Goal: Task Accomplishment & Management: Use online tool/utility

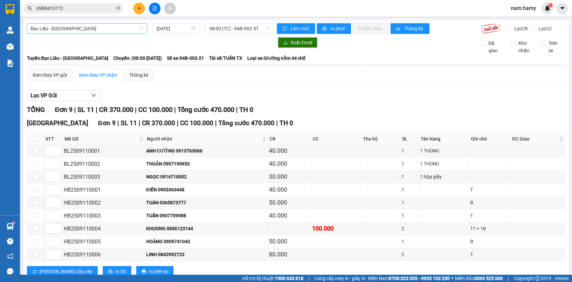
click at [126, 28] on span "Bạc Liêu - [GEOGRAPHIC_DATA]" at bounding box center [87, 29] width 113 height 10
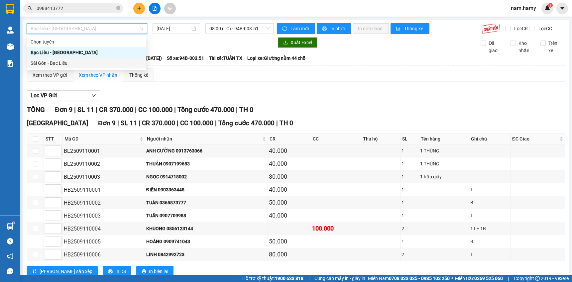
click at [79, 60] on div "Sài Gòn - Bạc Liêu" at bounding box center [87, 62] width 112 height 7
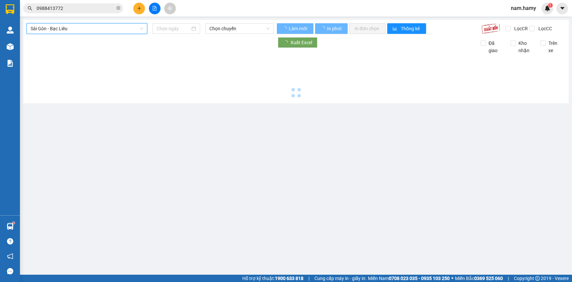
type input "[DATE]"
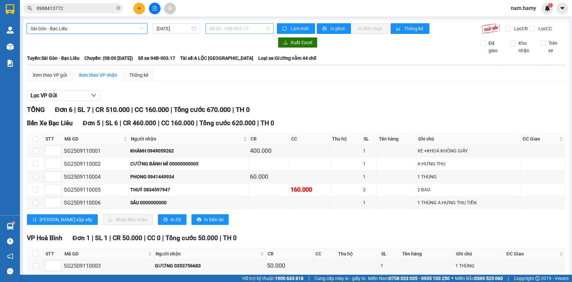
click at [244, 30] on span "08:00 - 94B-003.17" at bounding box center [239, 29] width 60 height 10
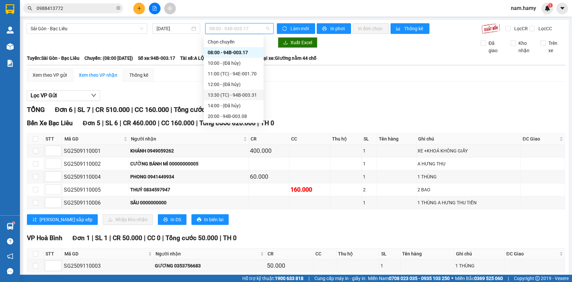
scroll to position [10, 0]
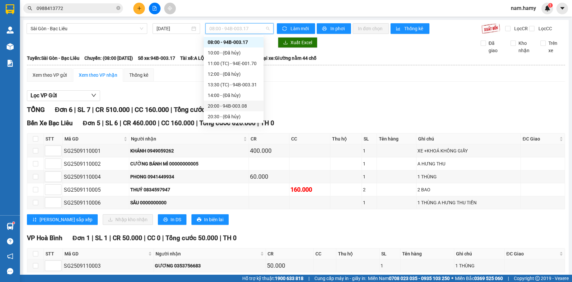
click at [243, 104] on div "20:00 - 94B-003.08" at bounding box center [234, 105] width 52 height 7
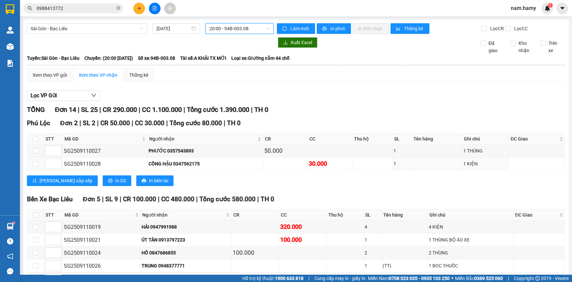
scroll to position [151, 0]
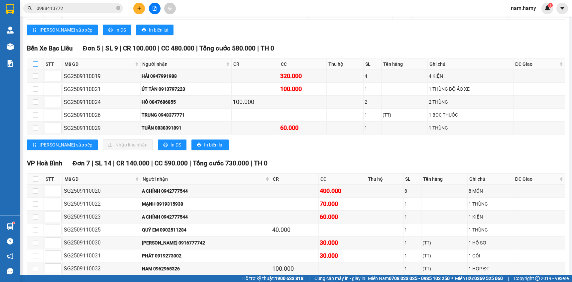
click at [33, 67] on input "checkbox" at bounding box center [35, 63] width 5 height 5
checkbox input "true"
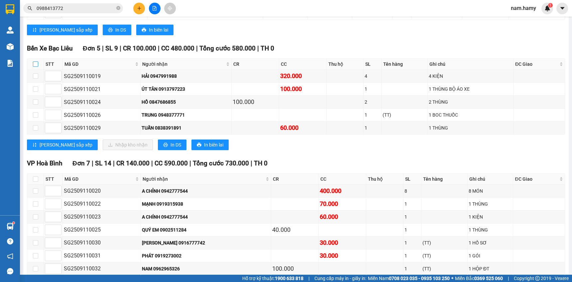
checkbox input "true"
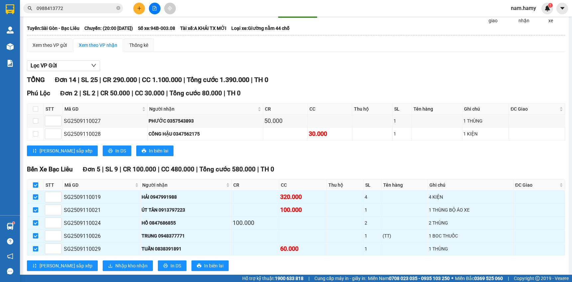
scroll to position [0, 0]
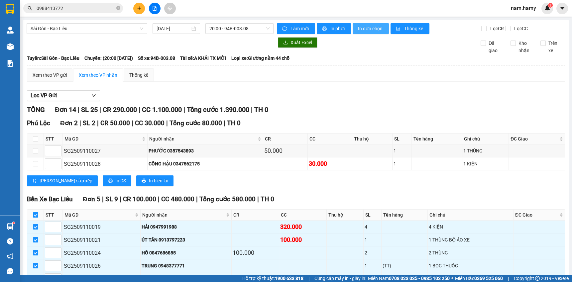
click at [358, 28] on span "In đơn chọn" at bounding box center [371, 28] width 26 height 7
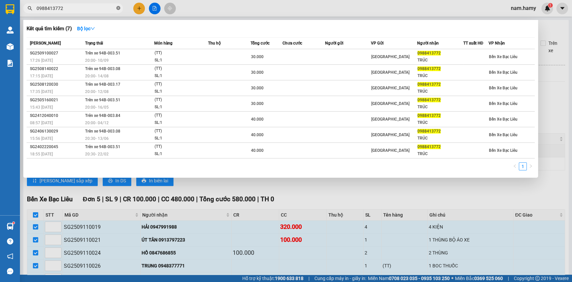
click at [118, 8] on icon "close-circle" at bounding box center [118, 8] width 4 height 4
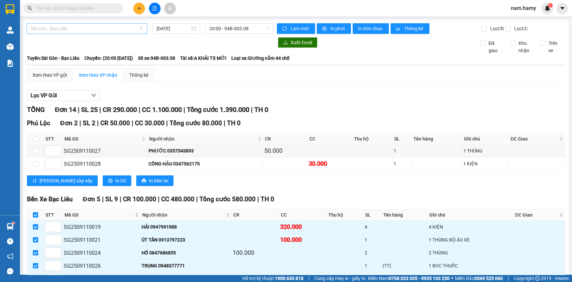
click at [110, 28] on span "Sài Gòn - Bạc Liêu" at bounding box center [87, 29] width 113 height 10
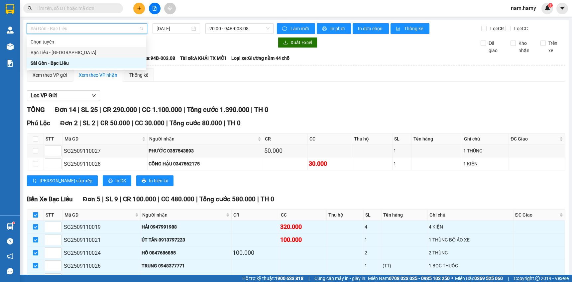
click at [110, 57] on div "Bạc Liêu - [GEOGRAPHIC_DATA]" at bounding box center [87, 52] width 120 height 11
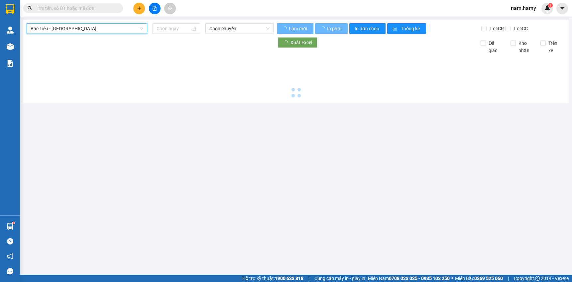
type input "[DATE]"
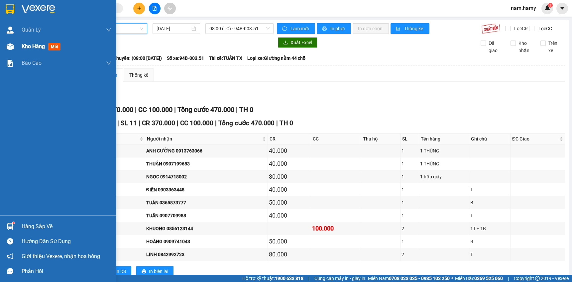
click at [11, 45] on img at bounding box center [10, 46] width 7 height 7
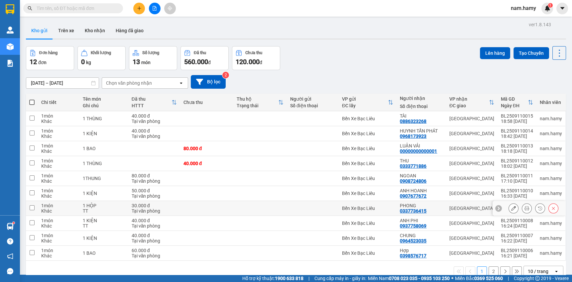
scroll to position [30, 0]
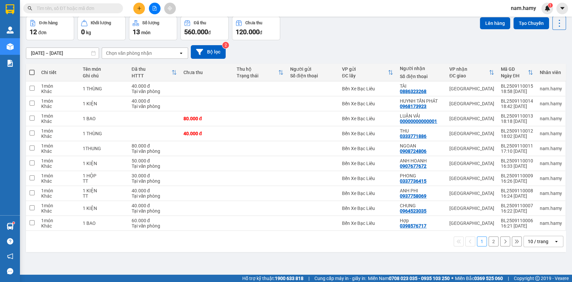
click at [33, 71] on span at bounding box center [31, 72] width 5 height 5
click at [32, 69] on input "checkbox" at bounding box center [32, 69] width 0 height 0
checkbox input "true"
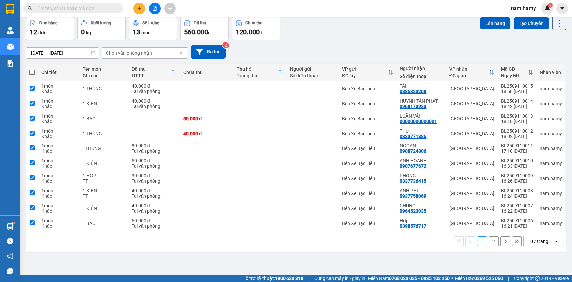
checkbox input "true"
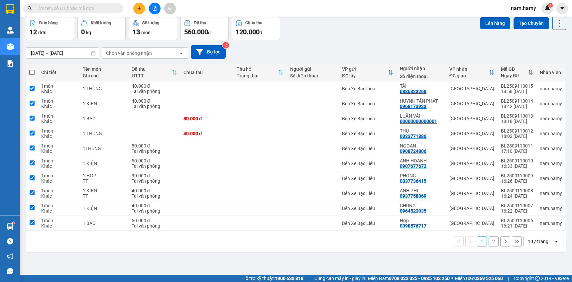
checkbox input "true"
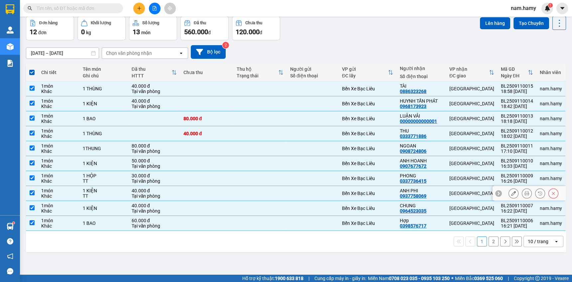
click at [49, 189] on div "1 món" at bounding box center [58, 190] width 35 height 5
checkbox input "false"
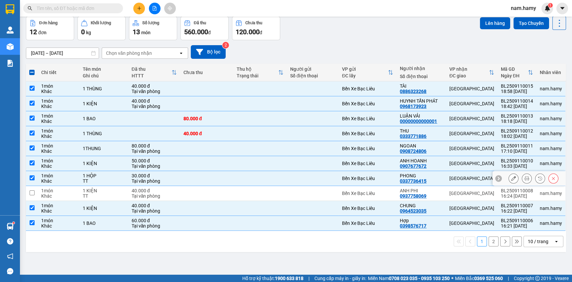
click at [53, 176] on div "1 món" at bounding box center [58, 175] width 35 height 5
checkbox input "false"
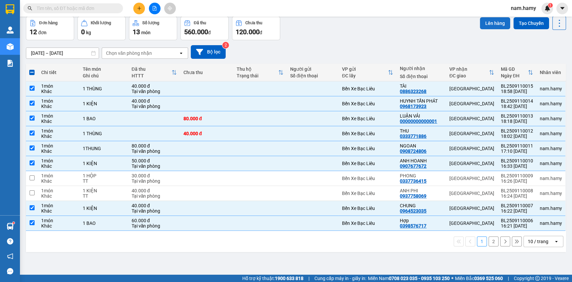
click at [494, 21] on button "Lên hàng" at bounding box center [495, 23] width 30 height 12
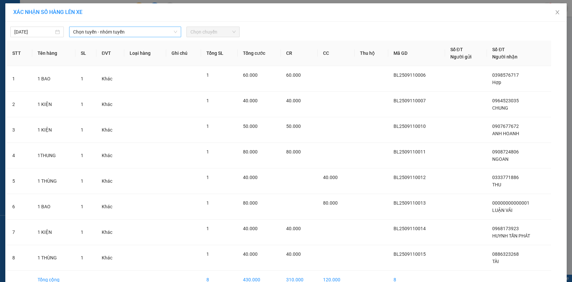
click at [173, 33] on icon "down" at bounding box center [175, 32] width 4 height 4
click at [170, 28] on span "Chọn tuyến - nhóm tuyến" at bounding box center [125, 32] width 104 height 10
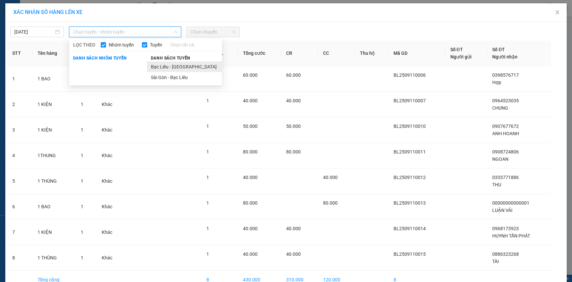
click at [176, 66] on li "Bạc Liêu - [GEOGRAPHIC_DATA]" at bounding box center [184, 66] width 75 height 11
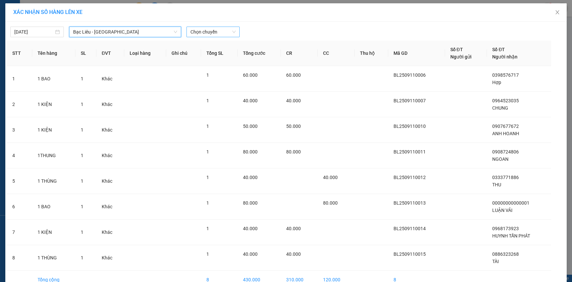
click at [212, 28] on span "Chọn chuyến" at bounding box center [212, 32] width 45 height 10
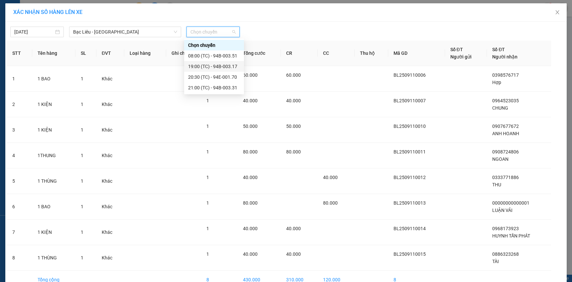
click at [228, 64] on div "19:00 (TC) - 94B-003.17" at bounding box center [214, 66] width 52 height 7
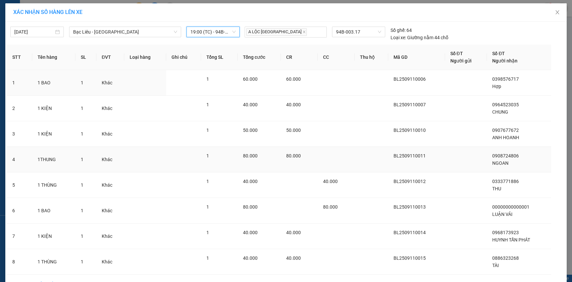
scroll to position [41, 0]
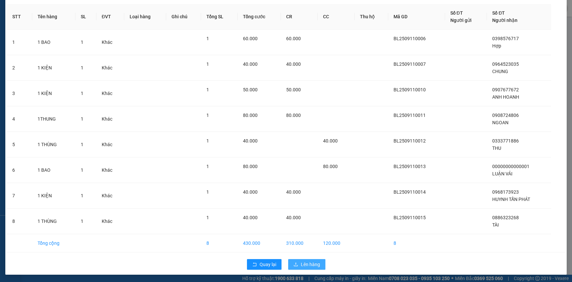
click at [301, 262] on span "Lên hàng" at bounding box center [310, 264] width 19 height 7
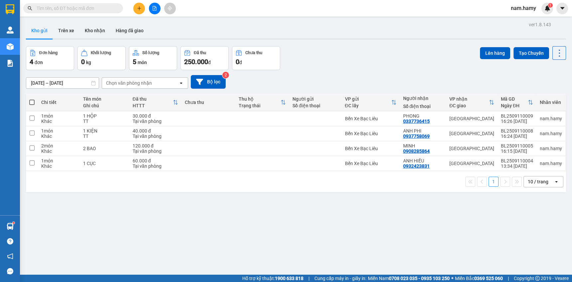
click at [31, 102] on span at bounding box center [31, 102] width 5 height 5
click at [32, 99] on input "checkbox" at bounding box center [32, 99] width 0 height 0
checkbox input "true"
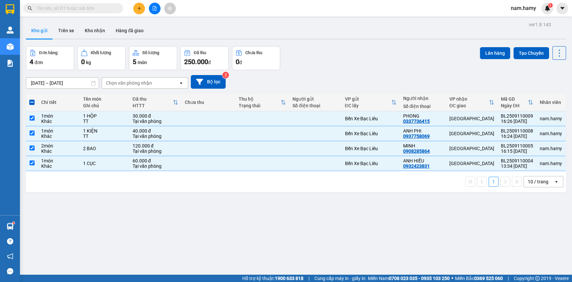
drag, startPoint x: 60, startPoint y: 172, endPoint x: 60, endPoint y: 168, distance: 3.7
click at [60, 170] on div "Chi tiết Tên món Ghi chú Đã thu HTTT Chưa thu Thu hộ Trạng thái Người gửi Số đi…" at bounding box center [296, 143] width 540 height 99
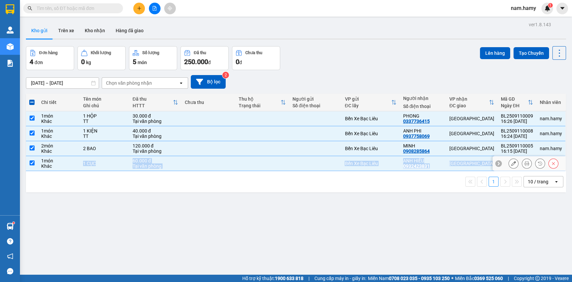
click at [60, 166] on div "Khác" at bounding box center [58, 165] width 35 height 5
checkbox input "false"
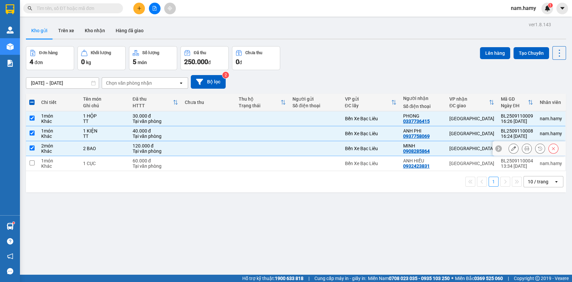
click at [76, 150] on td "2 món Khác" at bounding box center [59, 148] width 42 height 15
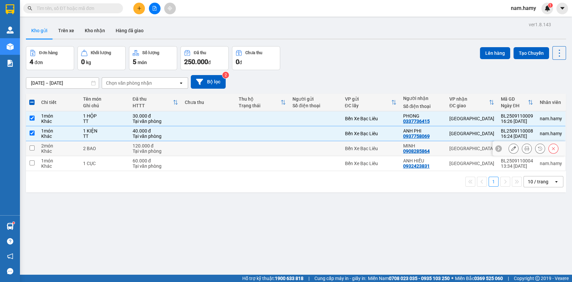
checkbox input "false"
click at [50, 134] on div "Khác" at bounding box center [58, 136] width 35 height 5
checkbox input "false"
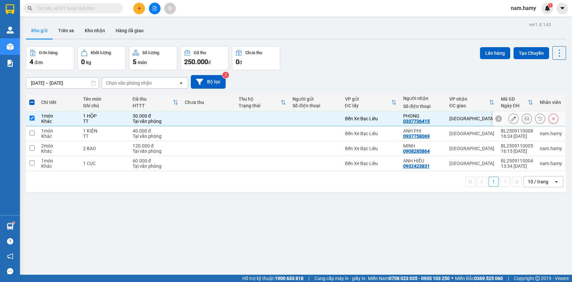
click at [59, 124] on div "Khác" at bounding box center [58, 121] width 35 height 5
checkbox input "false"
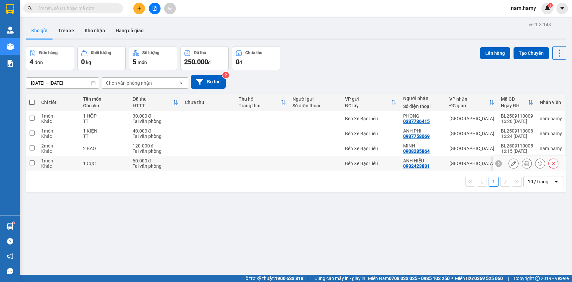
click at [46, 162] on div "1 món" at bounding box center [58, 160] width 35 height 5
checkbox input "true"
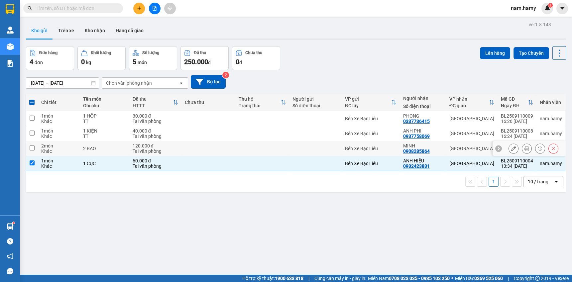
click at [52, 152] on div "Khác" at bounding box center [58, 150] width 35 height 5
checkbox input "true"
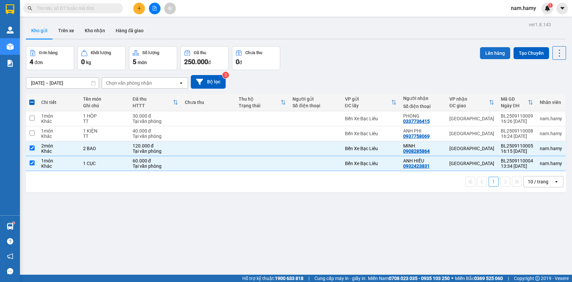
click at [495, 49] on button "Lên hàng" at bounding box center [495, 53] width 30 height 12
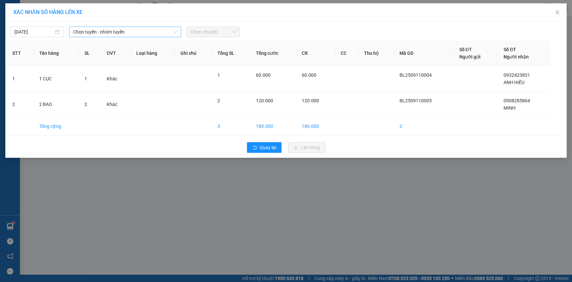
click at [154, 27] on div "Chọn tuyến - nhóm tuyến" at bounding box center [125, 32] width 112 height 11
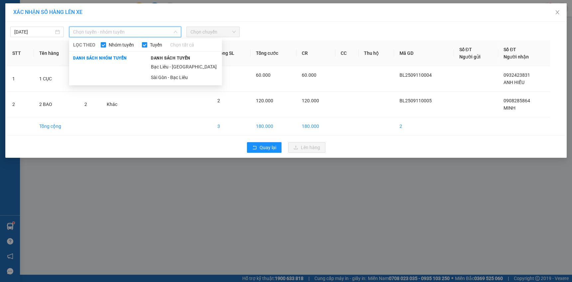
drag, startPoint x: 183, startPoint y: 64, endPoint x: 187, endPoint y: 59, distance: 6.9
click at [183, 65] on li "Bạc Liêu - [GEOGRAPHIC_DATA]" at bounding box center [184, 66] width 75 height 11
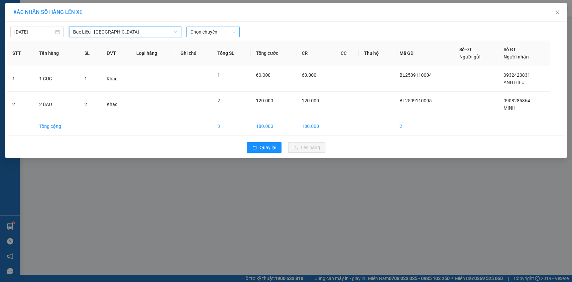
click at [214, 33] on span "Chọn chuyến" at bounding box center [212, 32] width 45 height 10
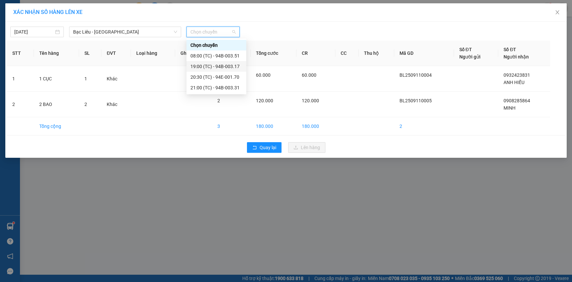
click at [225, 67] on div "19:00 (TC) - 94B-003.17" at bounding box center [216, 66] width 52 height 7
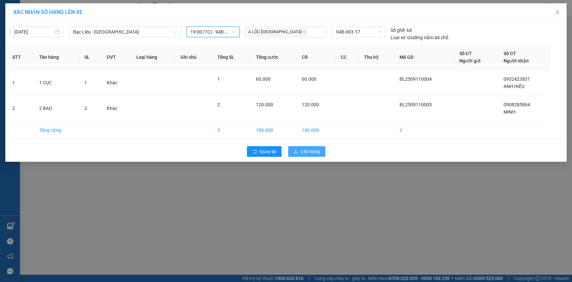
click at [295, 151] on icon "upload" at bounding box center [295, 151] width 5 height 5
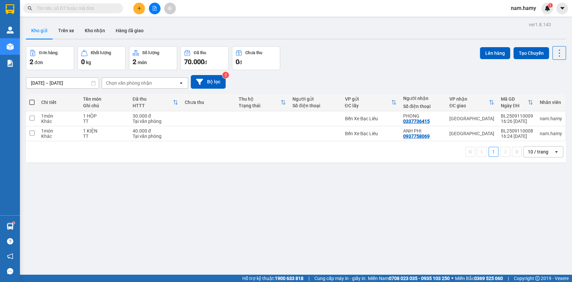
click at [33, 103] on span at bounding box center [31, 102] width 5 height 5
click at [32, 99] on input "checkbox" at bounding box center [32, 99] width 0 height 0
checkbox input "true"
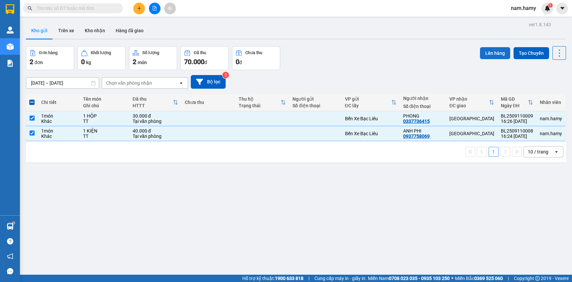
click at [495, 52] on button "Lên hàng" at bounding box center [495, 53] width 30 height 12
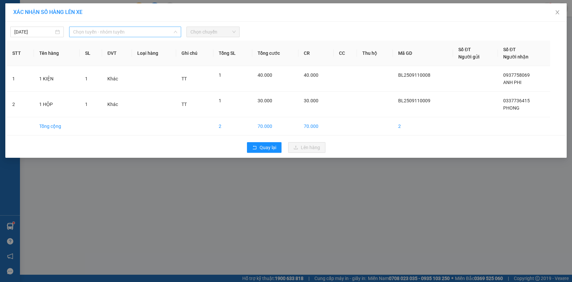
click at [150, 30] on span "Chọn tuyến - nhóm tuyến" at bounding box center [125, 32] width 104 height 10
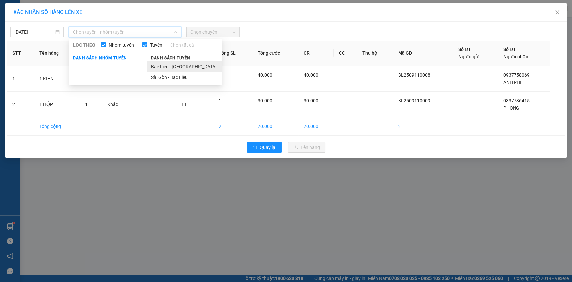
click at [183, 63] on li "Bạc Liêu - [GEOGRAPHIC_DATA]" at bounding box center [184, 66] width 75 height 11
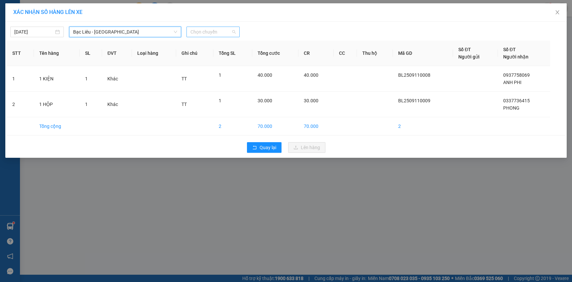
click at [218, 30] on span "Chọn chuyến" at bounding box center [212, 32] width 45 height 10
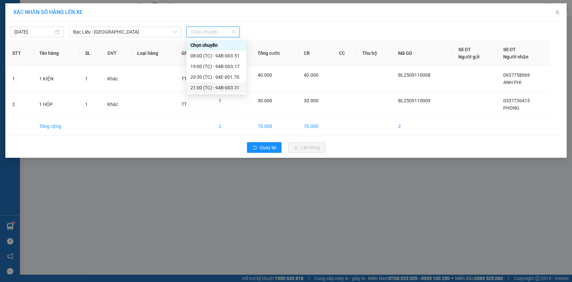
click at [217, 87] on div "21:00 (TC) - 94B-003.31" at bounding box center [216, 87] width 52 height 7
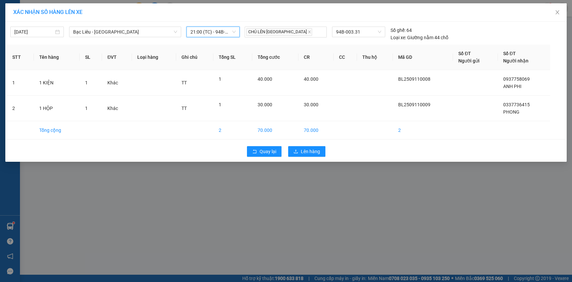
click at [310, 145] on div "Quay lại Lên hàng" at bounding box center [286, 151] width 558 height 17
click at [294, 148] on button "Lên hàng" at bounding box center [306, 151] width 37 height 11
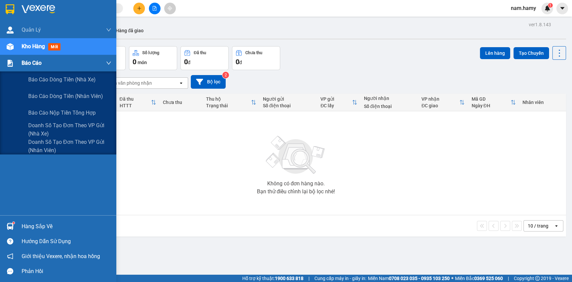
click at [17, 65] on div "Báo cáo" at bounding box center [58, 63] width 116 height 17
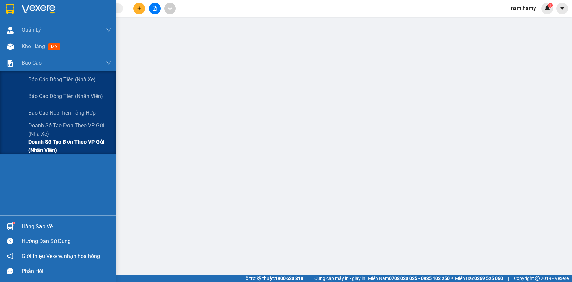
click at [42, 148] on span "Doanh số tạo đơn theo VP gửi (nhân viên)" at bounding box center [69, 146] width 83 height 17
